Goal: Entertainment & Leisure: Consume media (video, audio)

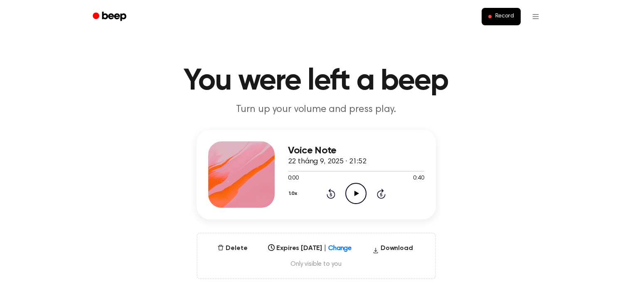
click at [359, 190] on icon "Play Audio" at bounding box center [355, 193] width 21 height 21
click at [358, 191] on icon "Pause Audio" at bounding box center [355, 193] width 21 height 21
click at [350, 190] on icon "Play Audio" at bounding box center [355, 193] width 21 height 21
click at [352, 196] on icon "Pause Audio" at bounding box center [355, 193] width 21 height 21
click at [359, 193] on icon "Pause Audio" at bounding box center [355, 193] width 21 height 21
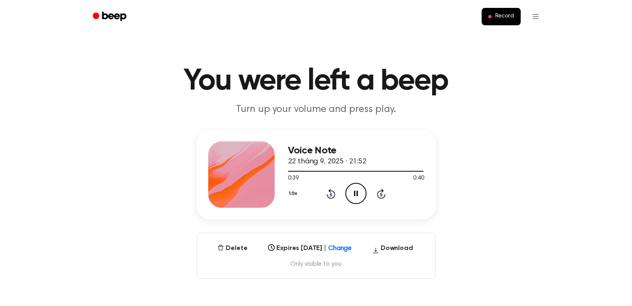
click at [355, 197] on icon "Pause Audio" at bounding box center [355, 193] width 21 height 21
click at [361, 191] on icon "Play Audio" at bounding box center [355, 193] width 21 height 21
click at [349, 188] on icon "Pause Audio" at bounding box center [355, 193] width 21 height 21
click at [307, 170] on div at bounding box center [356, 171] width 136 height 7
click at [353, 192] on icon "Play Audio" at bounding box center [355, 193] width 21 height 21
